Goal: Information Seeking & Learning: Learn about a topic

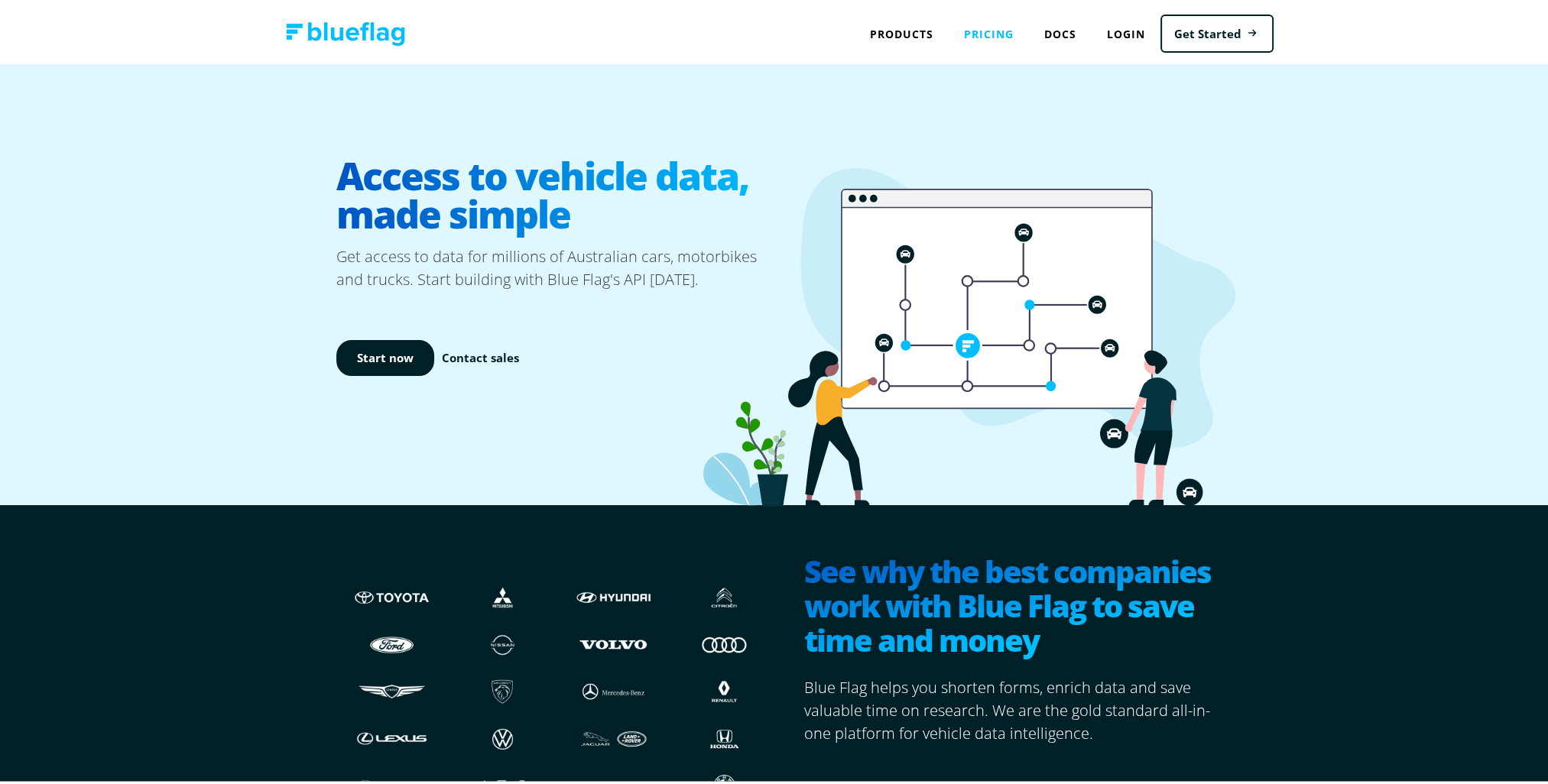
click at [993, 35] on link "Pricing" at bounding box center [989, 31] width 80 height 31
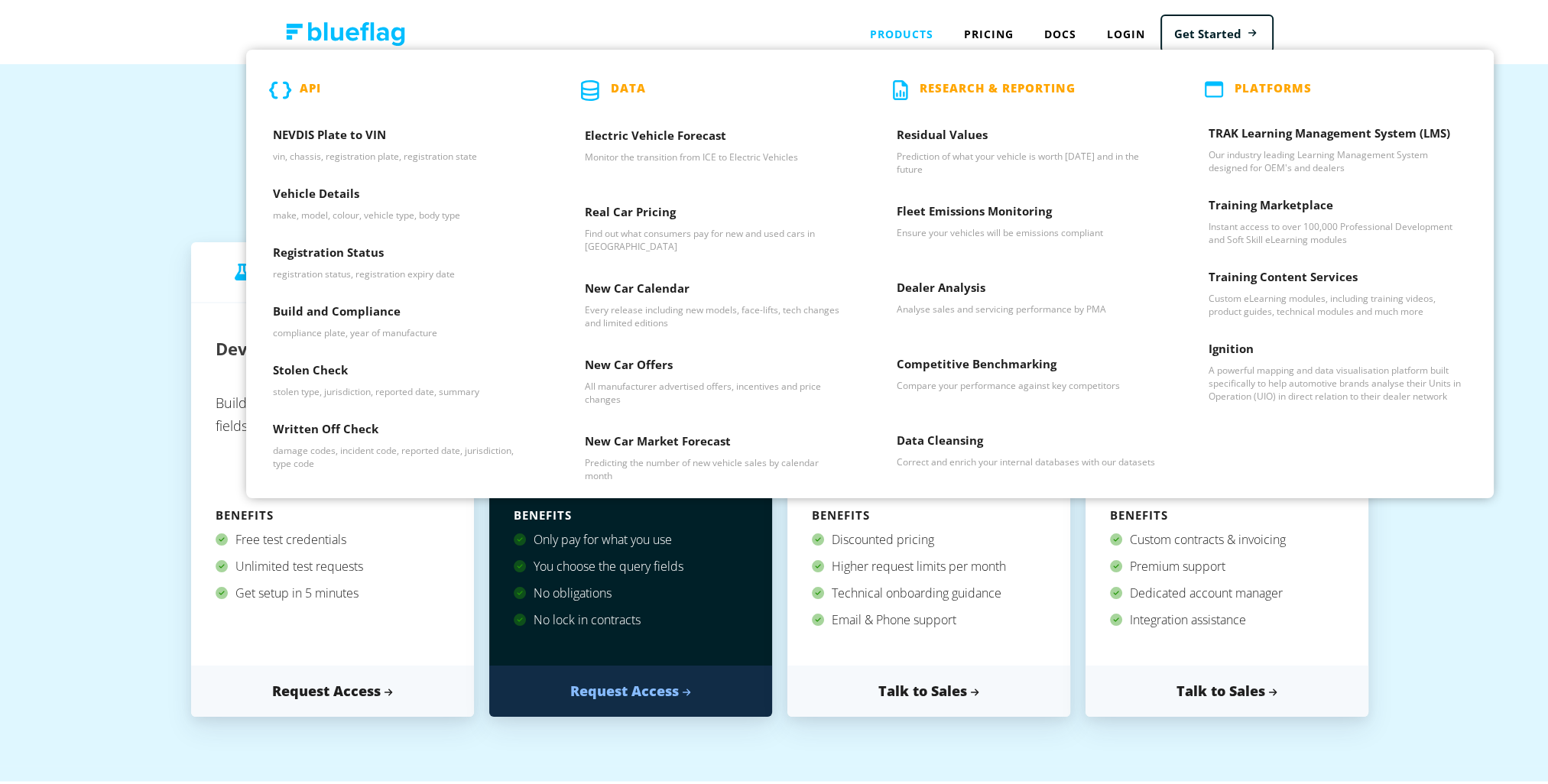
click at [904, 29] on div "Products API NEVDIS Plate to VIN vin, chassis, registration plate, registration…" at bounding box center [901, 31] width 94 height 31
click at [309, 85] on p "API" at bounding box center [311, 87] width 21 height 20
click at [319, 130] on h3 "NEVDIS Plate to VIN" at bounding box center [401, 135] width 258 height 23
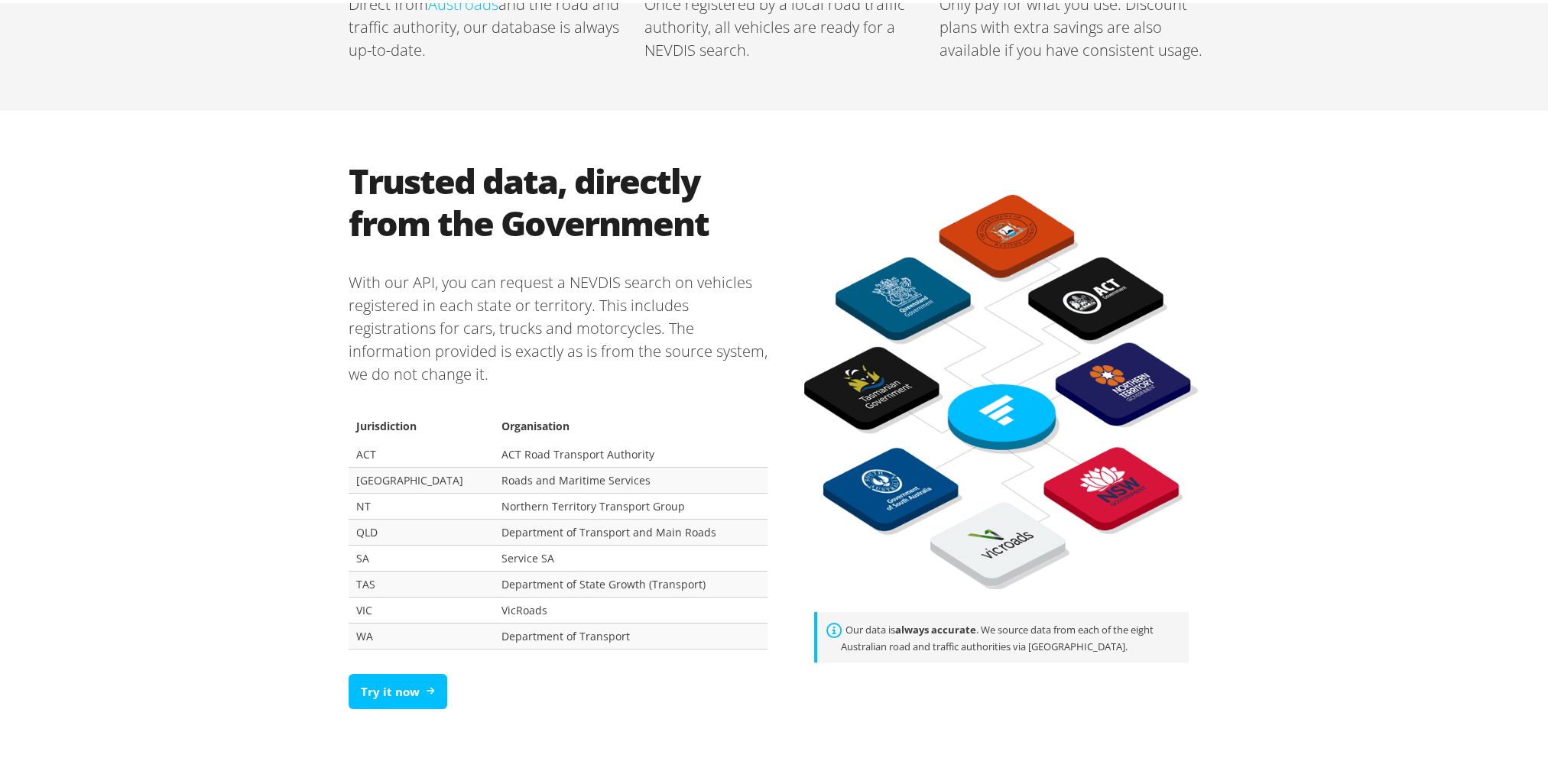
scroll to position [1019, 0]
